Goal: Task Accomplishment & Management: Manage account settings

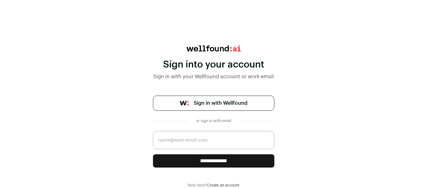
scroll to position [9, 0]
click at [206, 141] on input "email" at bounding box center [213, 140] width 121 height 18
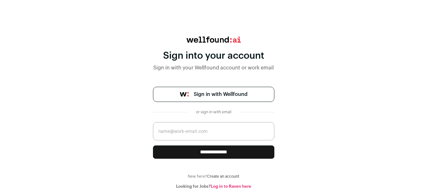
click at [198, 131] on input "email" at bounding box center [213, 131] width 121 height 18
type input "[EMAIL_ADDRESS][DOMAIN_NAME]"
click at [212, 154] on input "**********" at bounding box center [213, 152] width 121 height 13
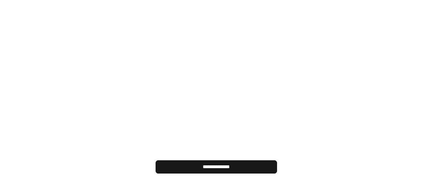
scroll to position [0, 0]
